Goal: Transaction & Acquisition: Purchase product/service

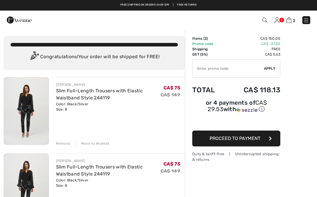
click at [66, 144] on div "Remove" at bounding box center [63, 143] width 14 height 5
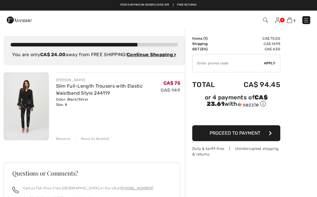
click at [66, 141] on div "Remove" at bounding box center [63, 138] width 14 height 5
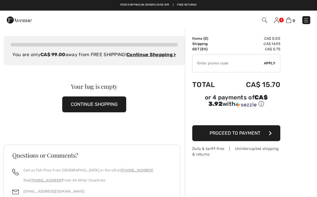
click at [278, 20] on img at bounding box center [276, 20] width 5 height 6
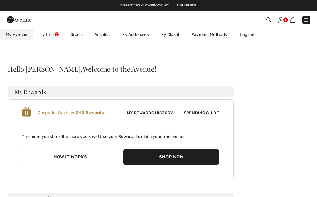
click at [308, 20] on img at bounding box center [306, 20] width 6 height 6
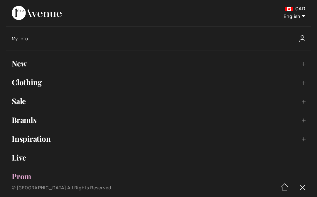
click at [25, 102] on link "Sale Toggle submenu" at bounding box center [158, 100] width 305 height 13
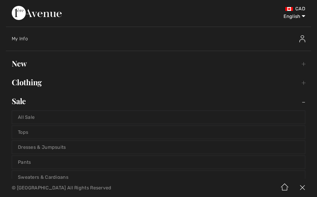
click at [41, 162] on link "Pants" at bounding box center [158, 161] width 293 height 13
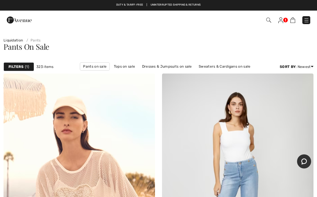
click at [268, 21] on img at bounding box center [268, 20] width 5 height 5
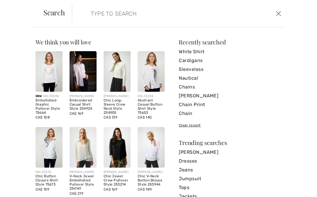
click at [99, 16] on input "search" at bounding box center [156, 14] width 141 height 18
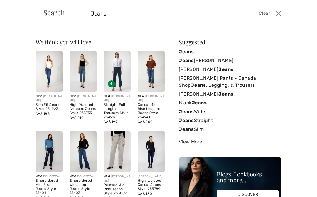
type input "Jeans"
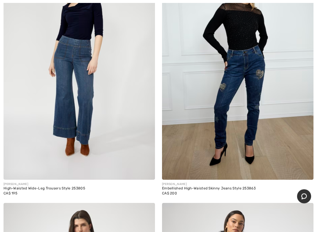
scroll to position [1122, 0]
click at [250, 71] on img at bounding box center [237, 65] width 151 height 227
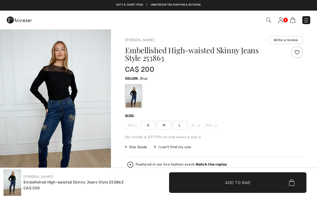
checkbox input "true"
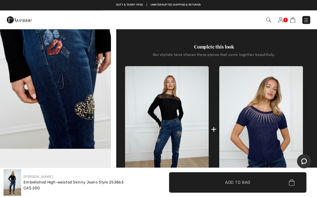
scroll to position [208, 0]
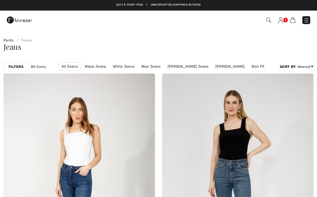
checkbox input "true"
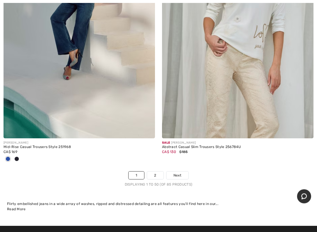
scroll to position [6426, 0]
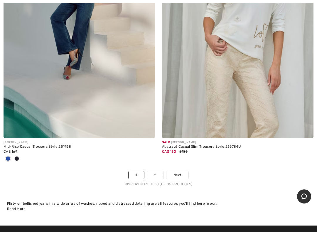
click at [176, 172] on span "Next" at bounding box center [177, 174] width 8 height 5
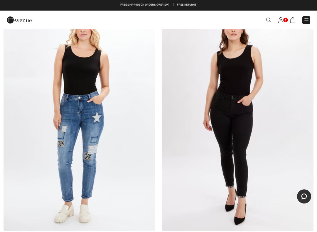
scroll to position [3980, 0]
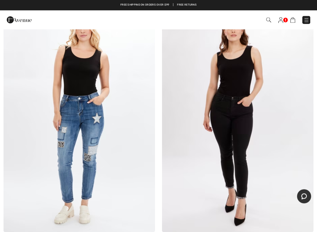
click at [97, 127] on img at bounding box center [79, 118] width 151 height 227
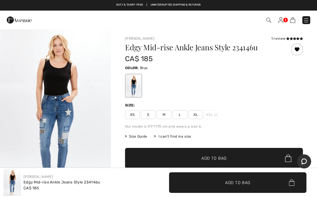
click at [144, 136] on span "Size Guide" at bounding box center [136, 135] width 22 height 5
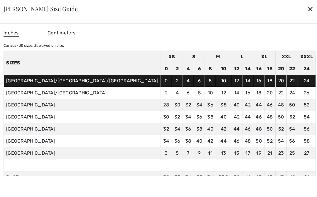
click at [307, 8] on div "✕" at bounding box center [310, 9] width 6 height 12
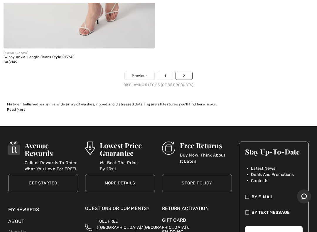
scroll to position [4665, 0]
